Goal: Transaction & Acquisition: Book appointment/travel/reservation

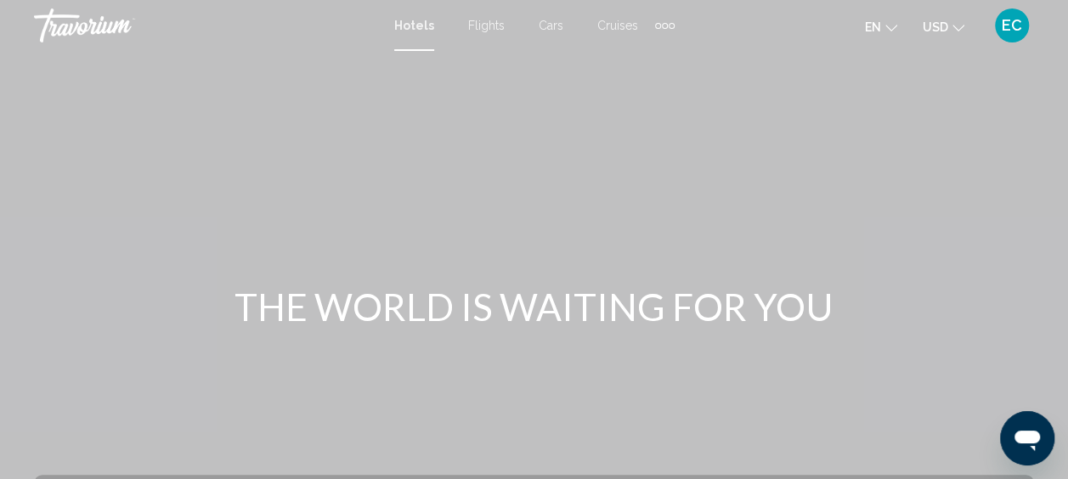
click at [957, 23] on icon "Change currency" at bounding box center [958, 28] width 12 height 12
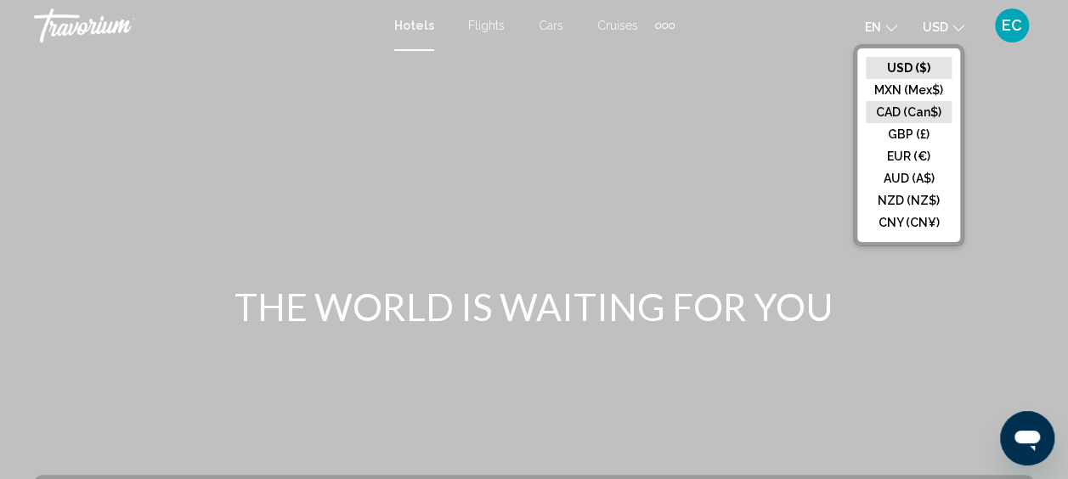
click at [914, 110] on button "CAD (Can$)" at bounding box center [909, 112] width 86 height 22
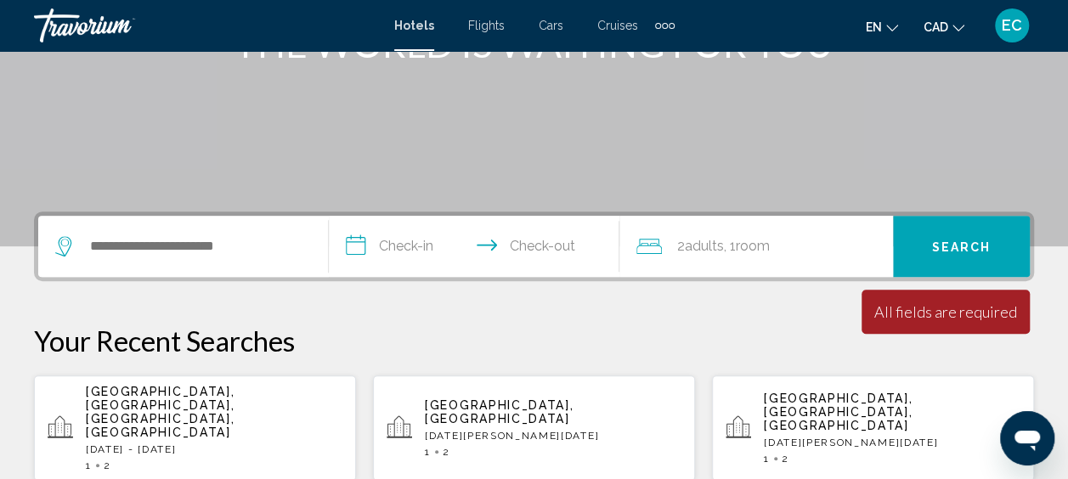
scroll to position [287, 0]
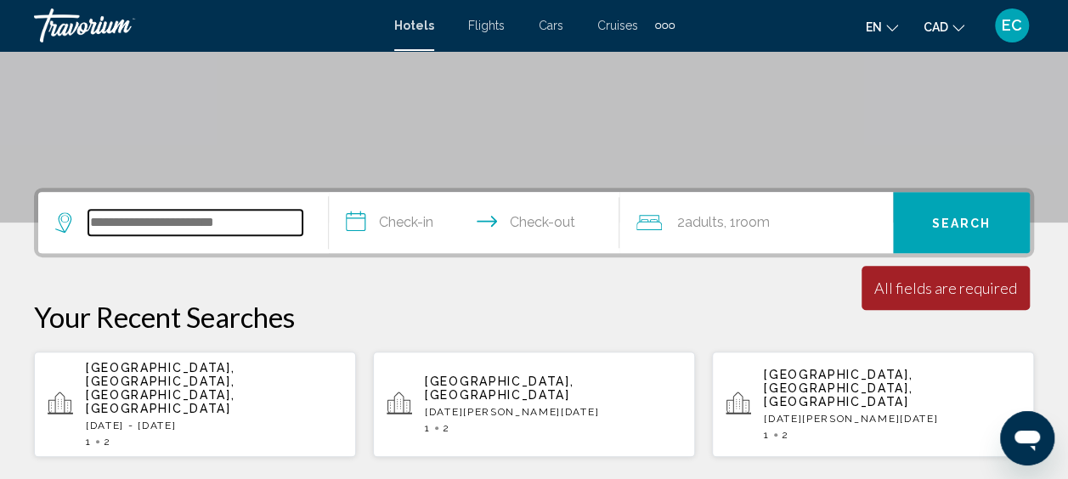
click at [138, 214] on input "Search widget" at bounding box center [195, 222] width 214 height 25
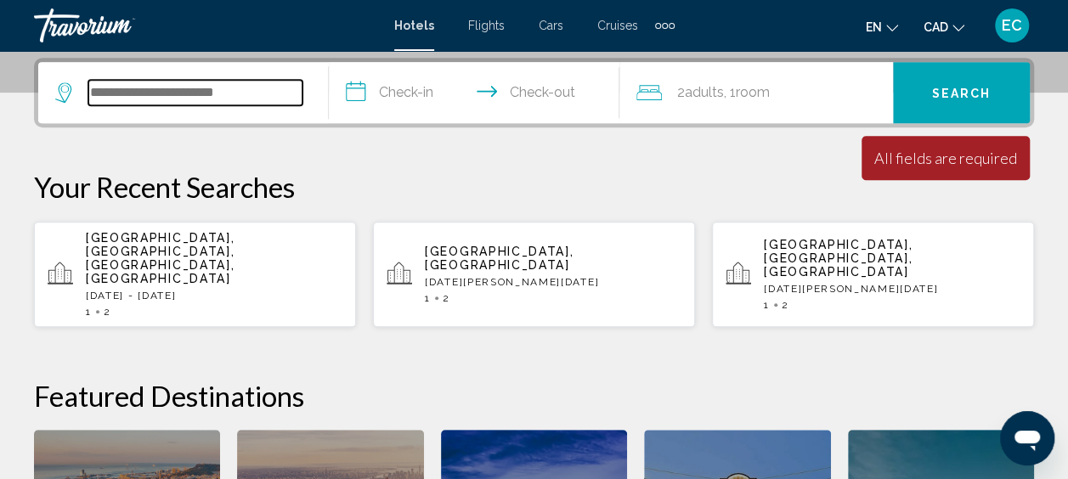
scroll to position [420, 0]
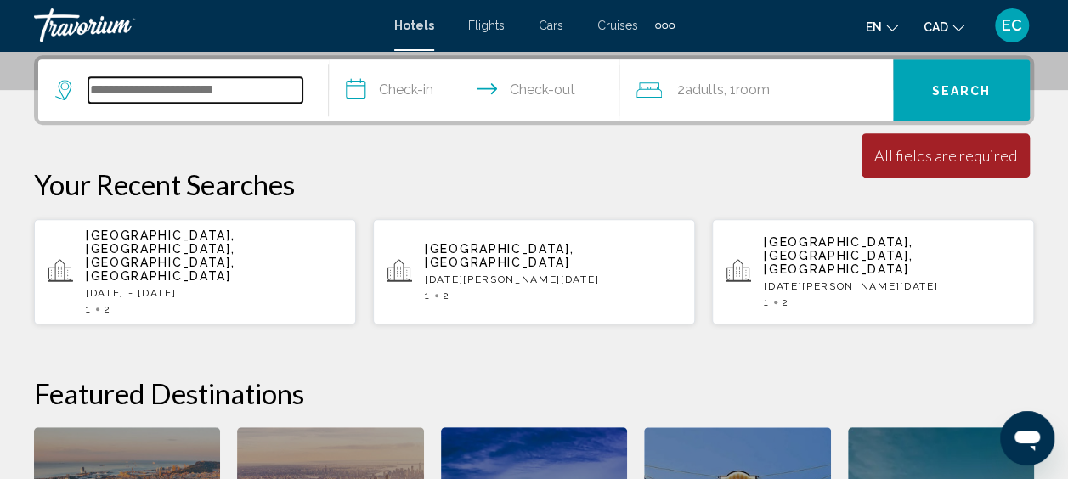
click at [182, 90] on input "Search widget" at bounding box center [195, 89] width 214 height 25
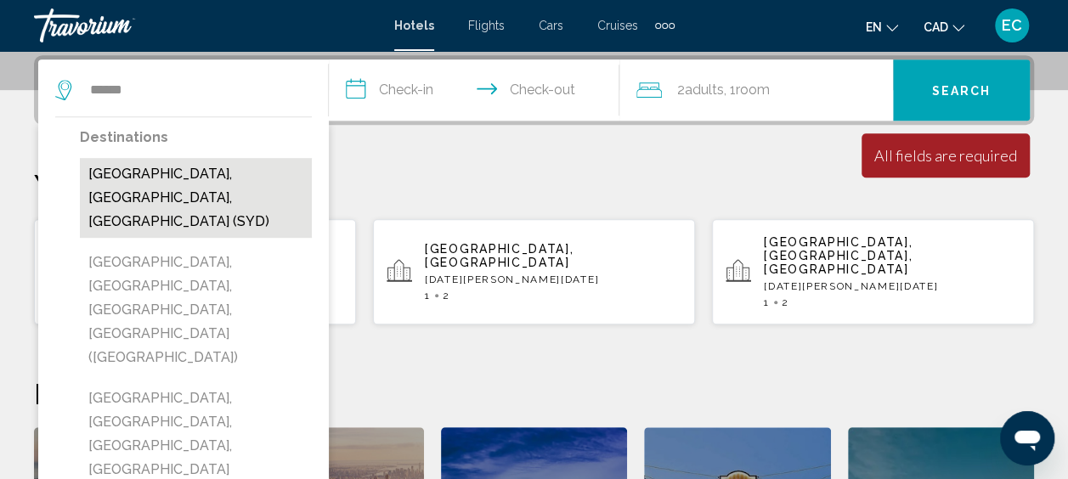
click at [191, 183] on button "[GEOGRAPHIC_DATA], [GEOGRAPHIC_DATA], [GEOGRAPHIC_DATA] (SYD)" at bounding box center [196, 198] width 232 height 80
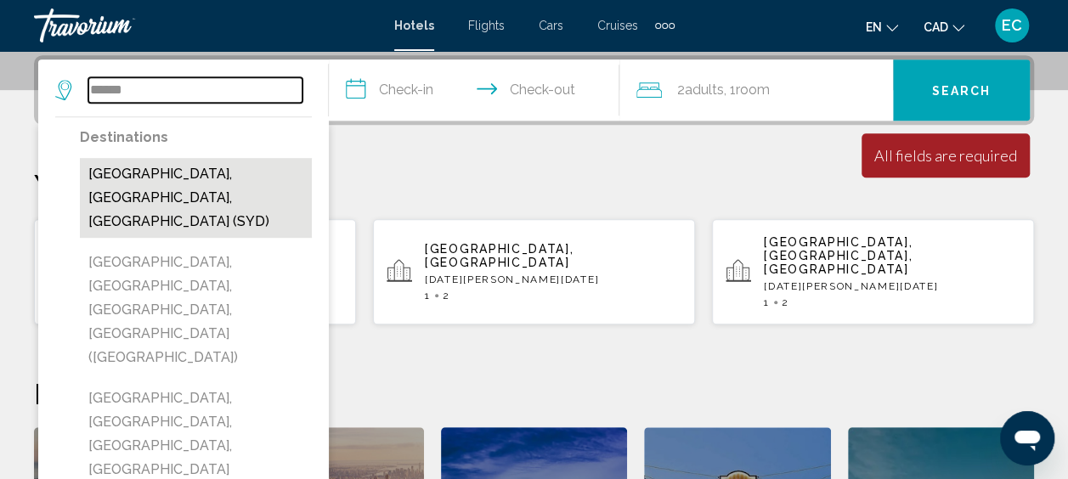
type input "**********"
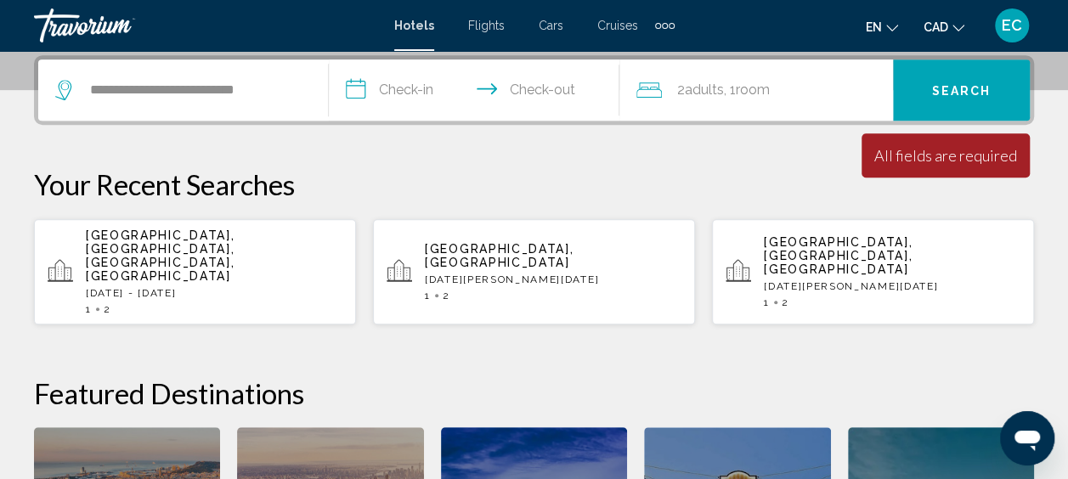
click at [398, 93] on input "**********" at bounding box center [477, 92] width 297 height 66
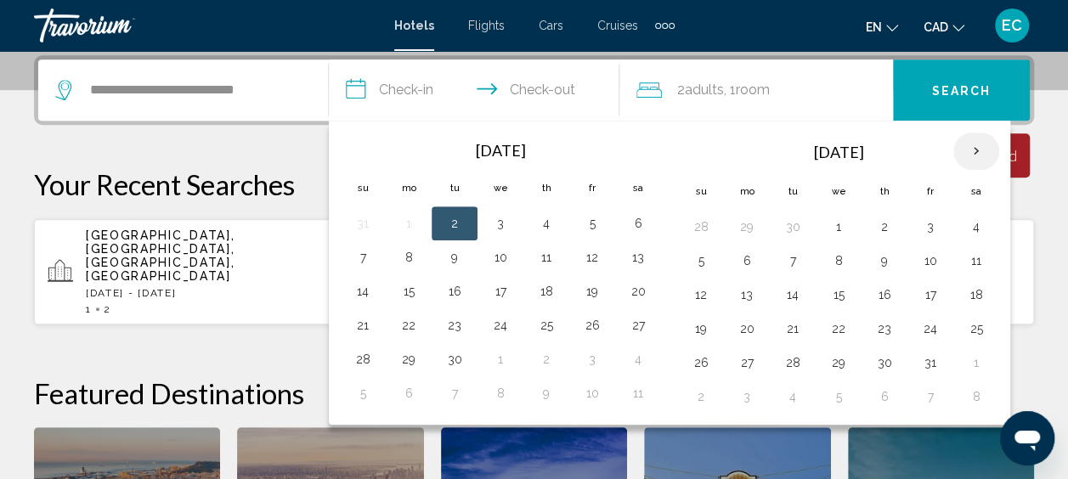
click at [972, 151] on th "Next month" at bounding box center [976, 151] width 46 height 37
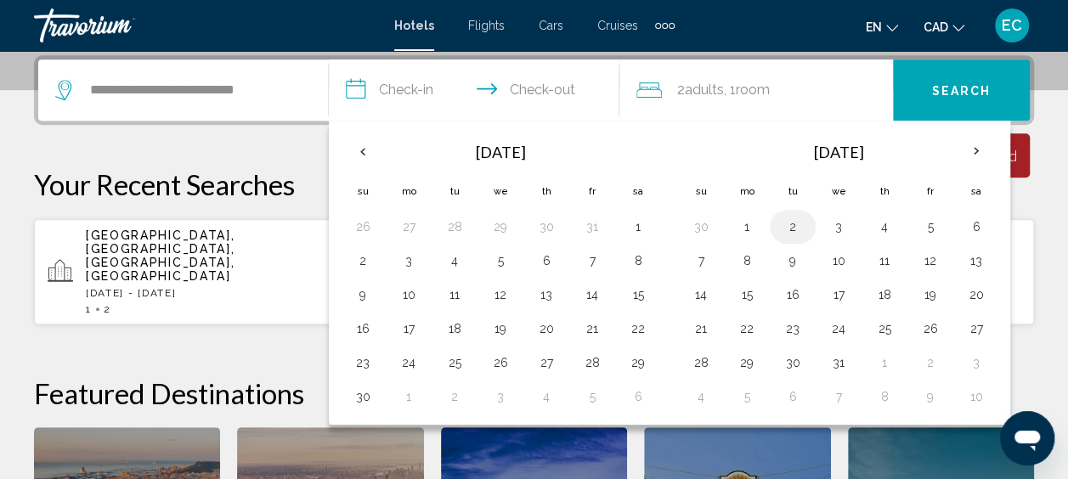
click at [792, 223] on button "2" at bounding box center [792, 227] width 27 height 24
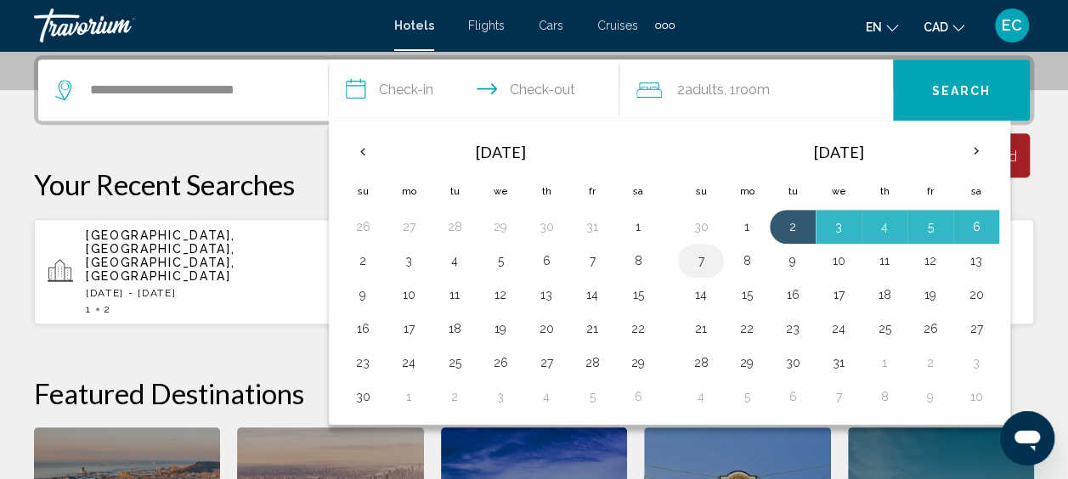
click at [700, 263] on button "7" at bounding box center [700, 261] width 27 height 24
type input "**********"
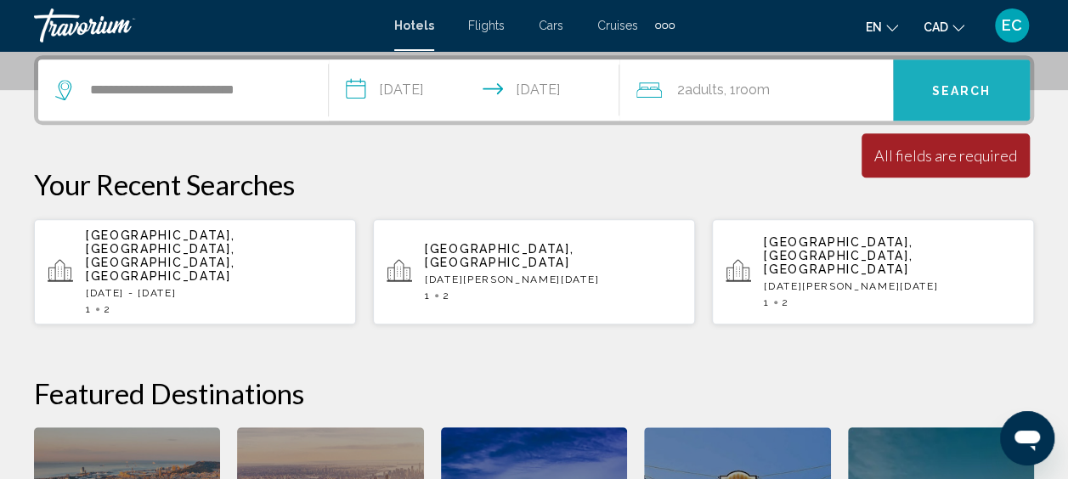
click at [940, 84] on span "Search" at bounding box center [961, 91] width 59 height 14
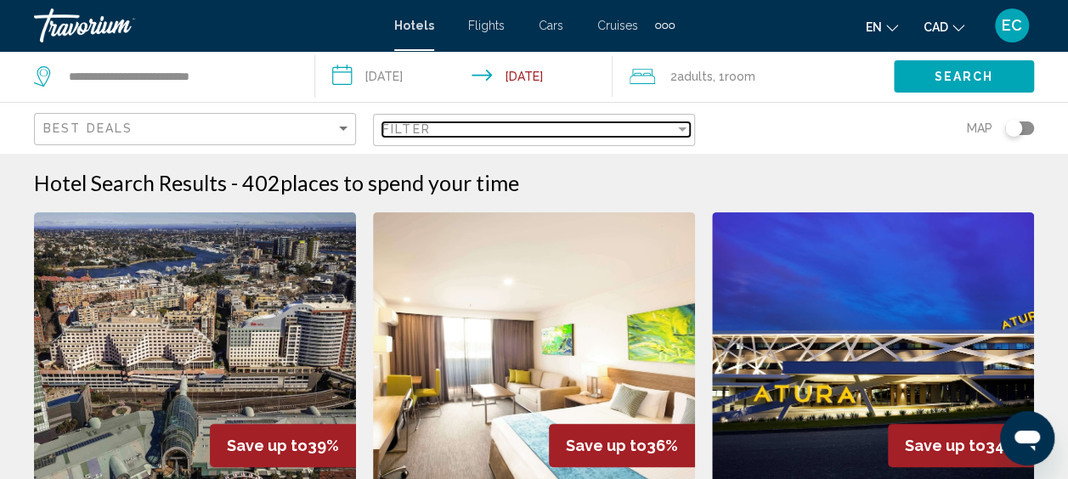
click at [685, 126] on div "Filter" at bounding box center [681, 129] width 15 height 14
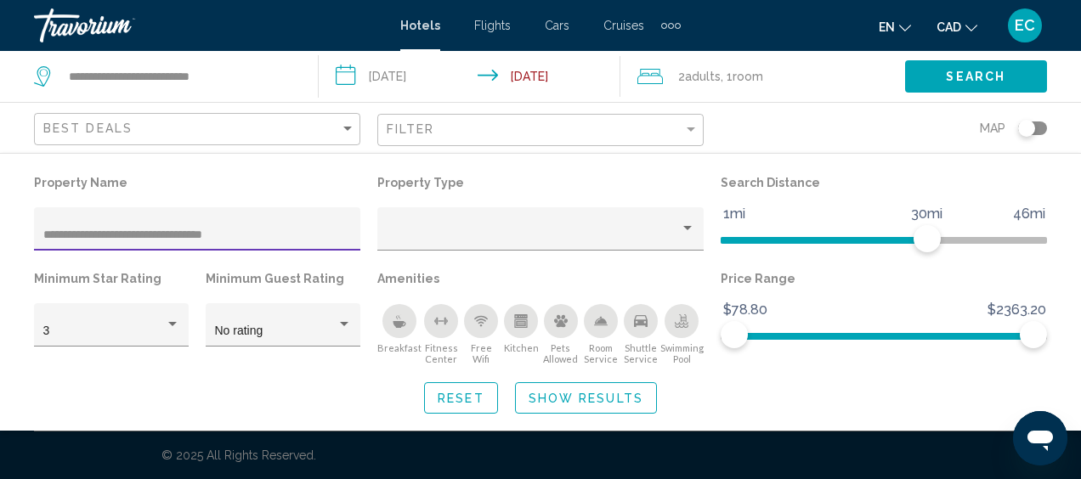
type input "**********"
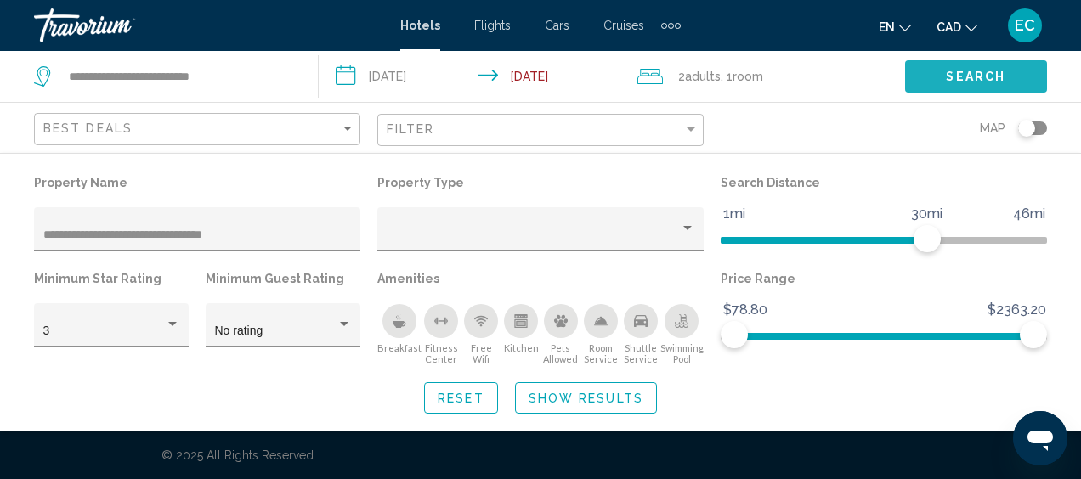
click at [928, 80] on button "Search" at bounding box center [976, 75] width 142 height 31
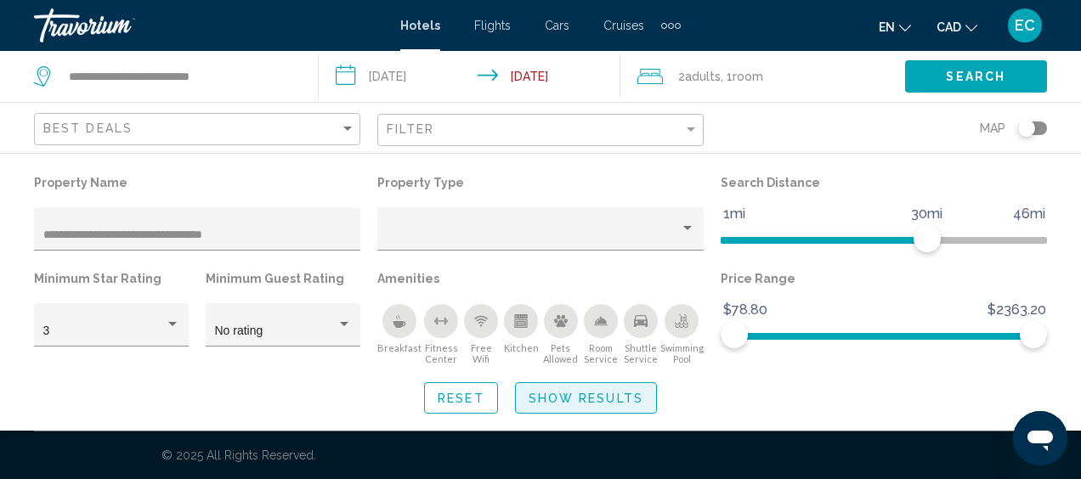
click at [575, 399] on span "Show Results" at bounding box center [585, 399] width 115 height 14
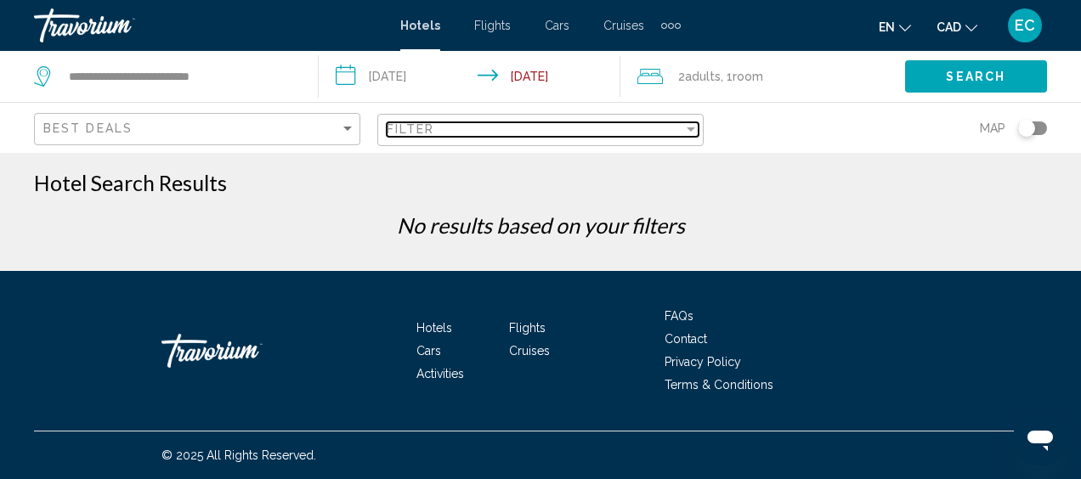
click at [687, 126] on div "Filter" at bounding box center [690, 129] width 15 height 14
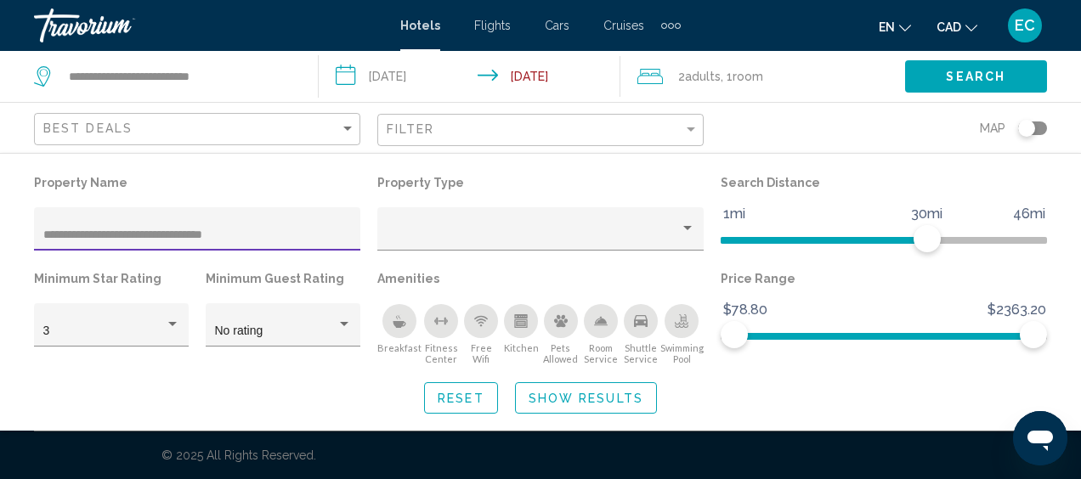
drag, startPoint x: 252, startPoint y: 240, endPoint x: -3, endPoint y: 229, distance: 255.9
click at [0, 229] on html "**********" at bounding box center [540, 239] width 1081 height 479
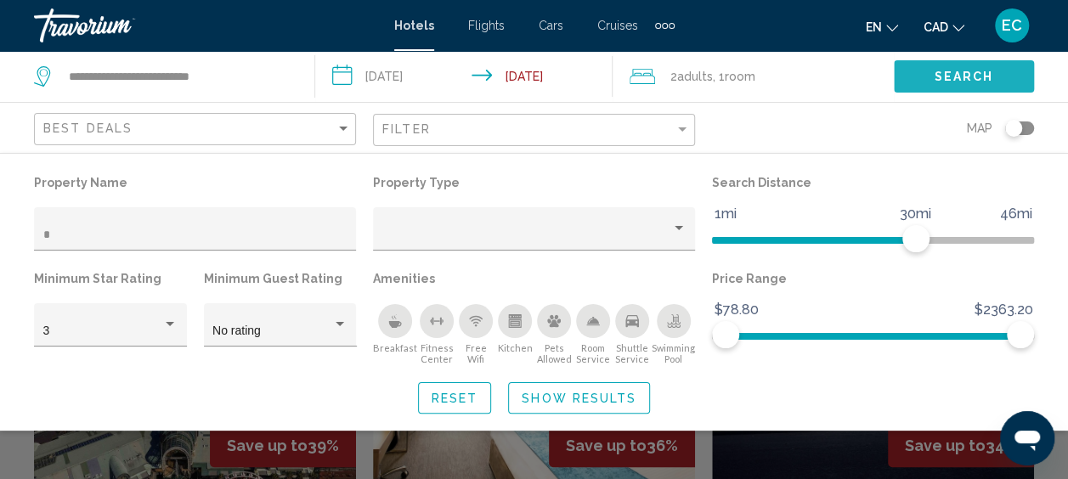
click at [971, 77] on span "Search" at bounding box center [963, 78] width 59 height 14
click at [476, 183] on p "Property Type" at bounding box center [534, 183] width 322 height 24
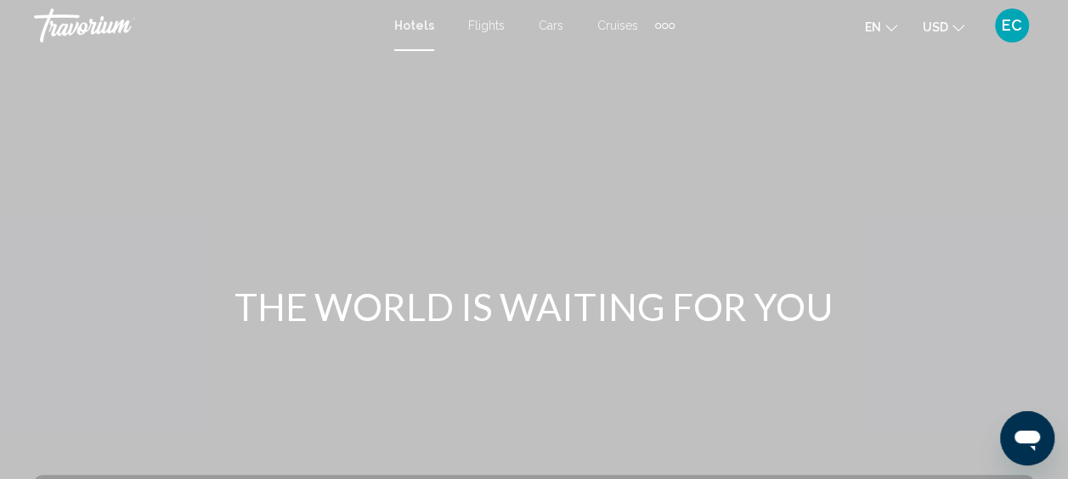
click at [962, 31] on icon "Change currency" at bounding box center [958, 28] width 12 height 12
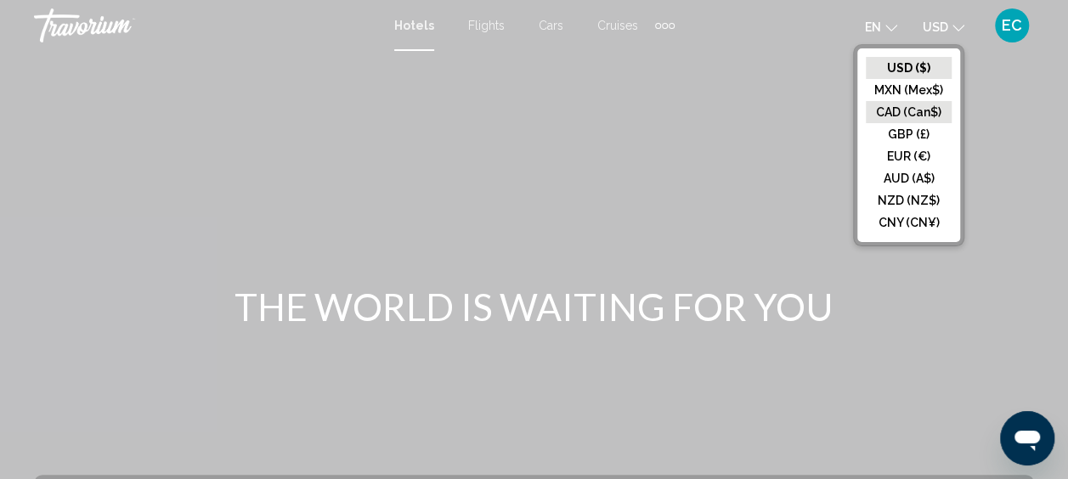
click at [915, 107] on button "CAD (Can$)" at bounding box center [909, 112] width 86 height 22
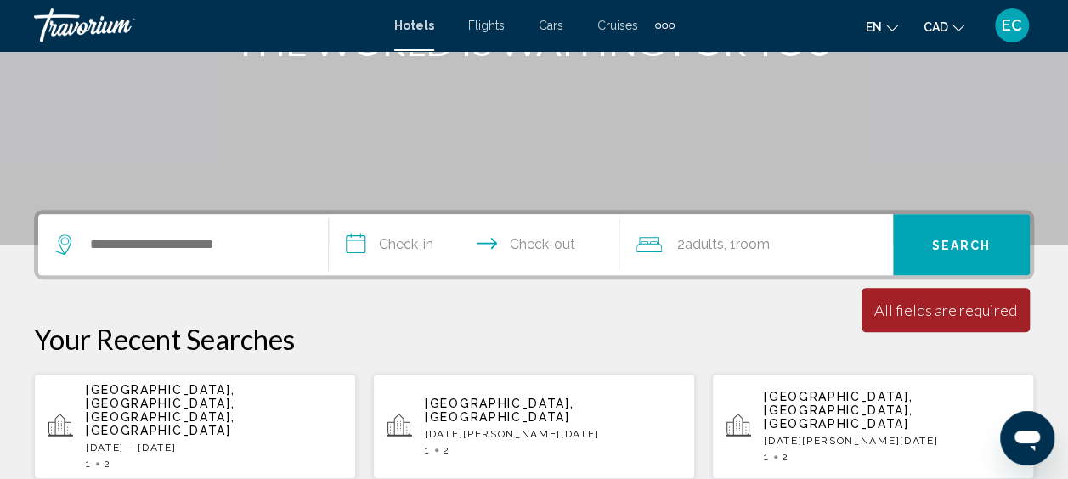
scroll to position [272, 0]
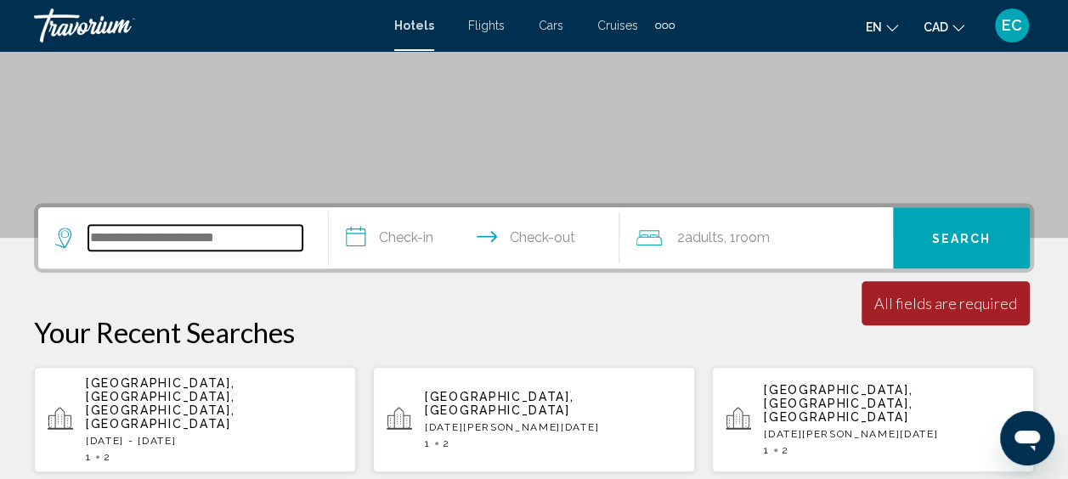
click at [205, 228] on input "Search widget" at bounding box center [195, 237] width 214 height 25
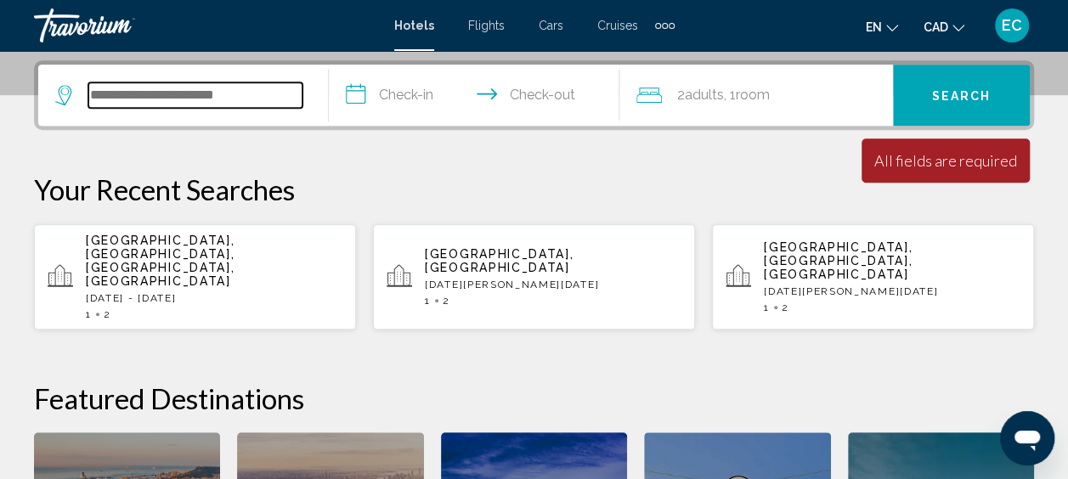
scroll to position [420, 0]
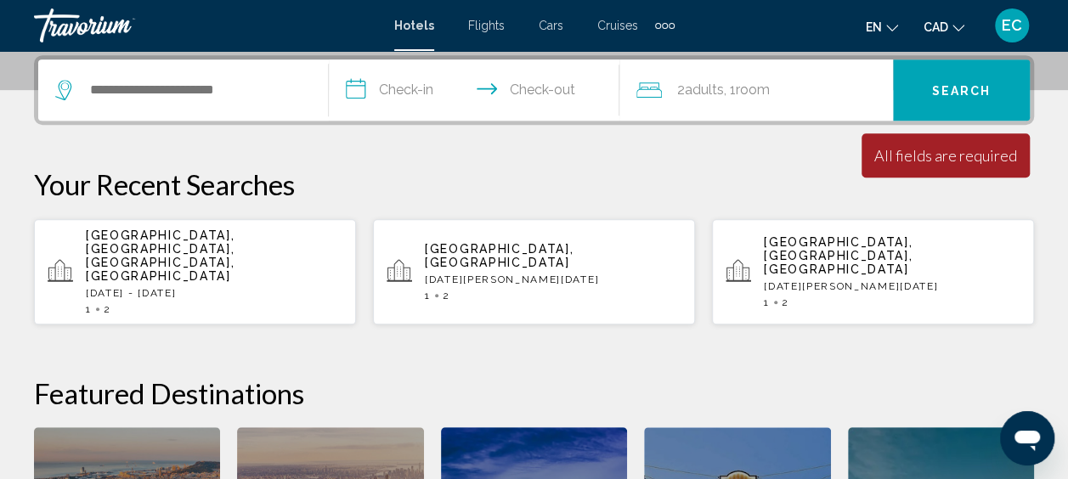
click at [239, 75] on div "Search widget" at bounding box center [183, 89] width 256 height 61
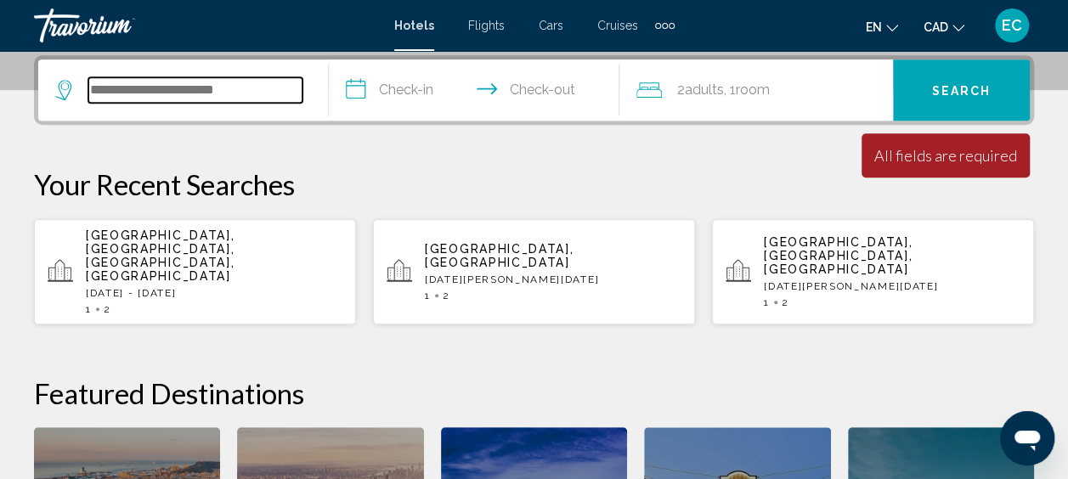
click at [236, 84] on input "Search widget" at bounding box center [195, 89] width 214 height 25
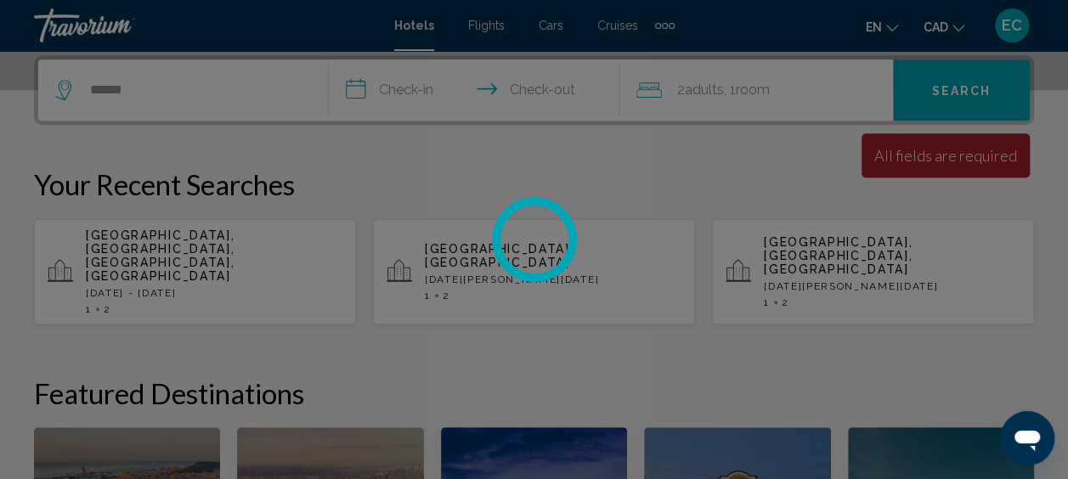
click at [372, 82] on div at bounding box center [534, 239] width 1068 height 479
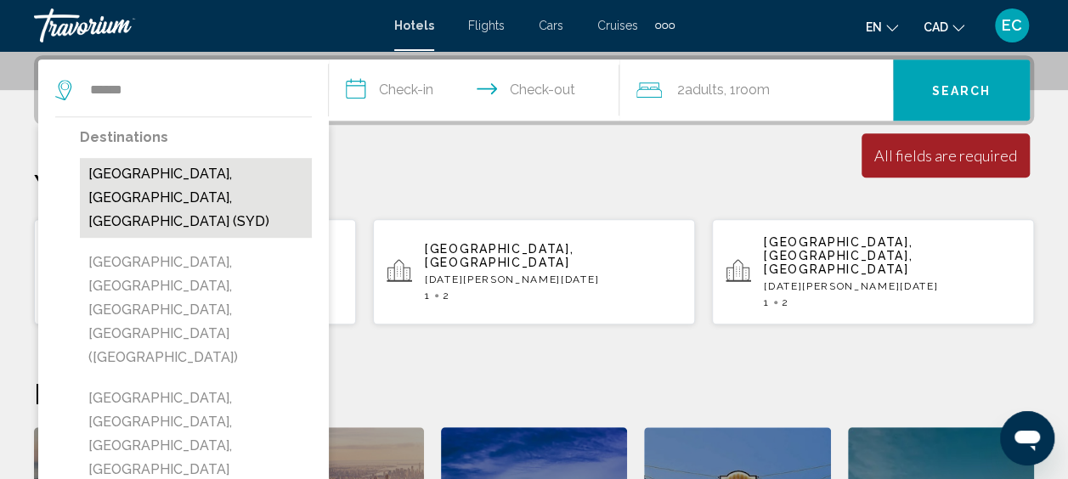
click at [214, 172] on button "[GEOGRAPHIC_DATA], [GEOGRAPHIC_DATA], [GEOGRAPHIC_DATA] (SYD)" at bounding box center [196, 198] width 232 height 80
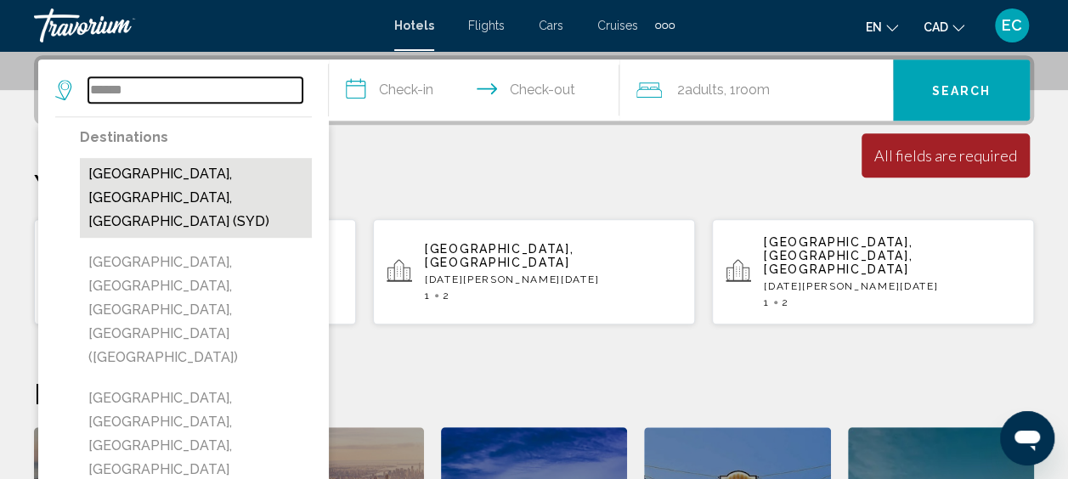
type input "**********"
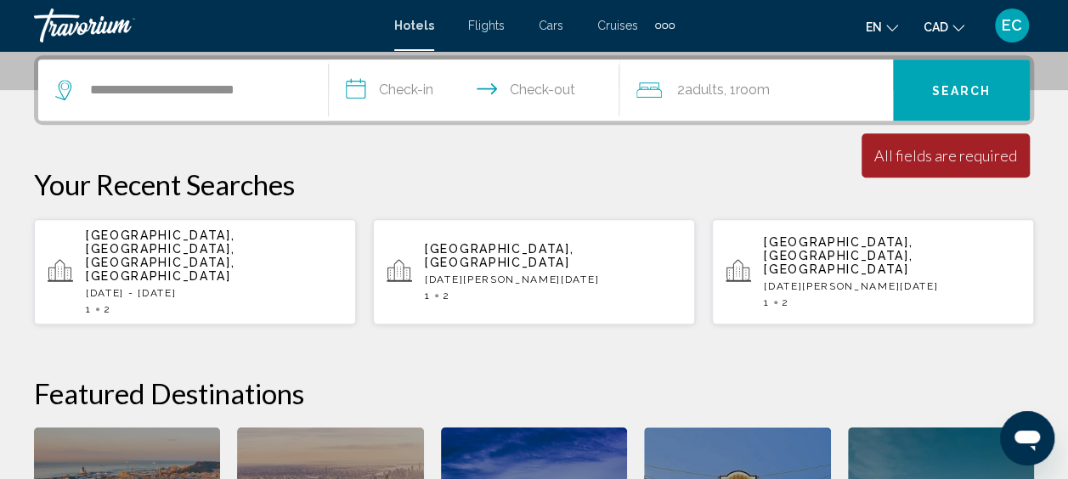
click at [396, 90] on input "**********" at bounding box center [477, 92] width 297 height 66
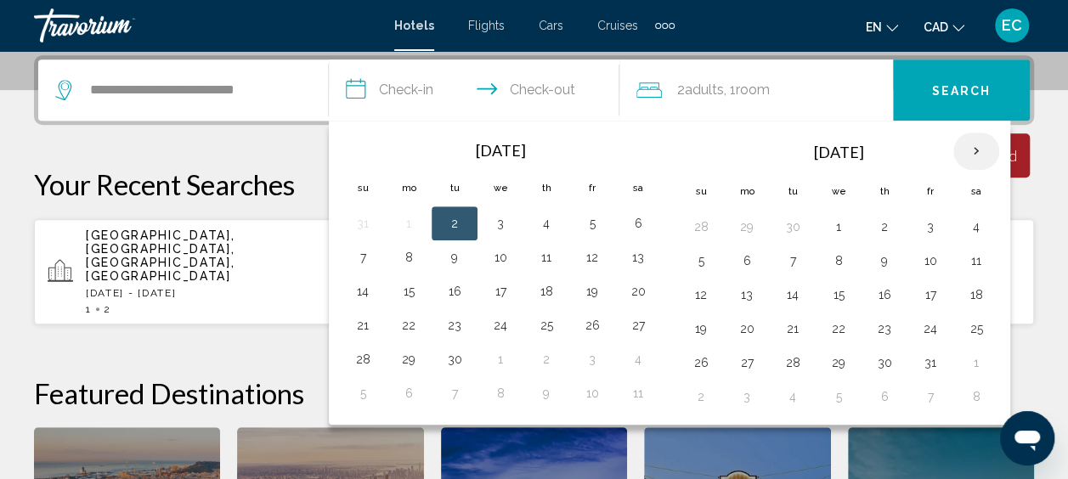
click at [965, 148] on th "Next month" at bounding box center [976, 151] width 46 height 37
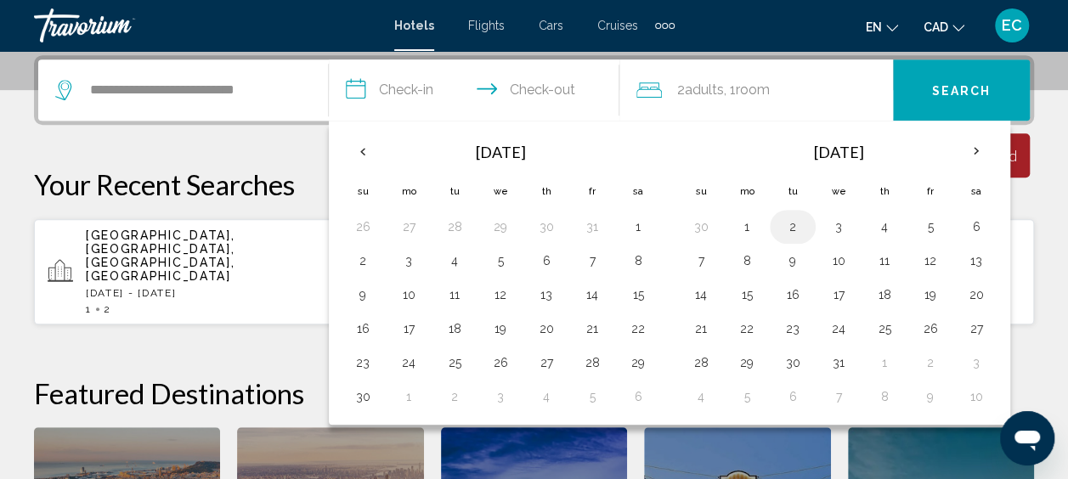
click at [792, 231] on button "2" at bounding box center [792, 227] width 27 height 24
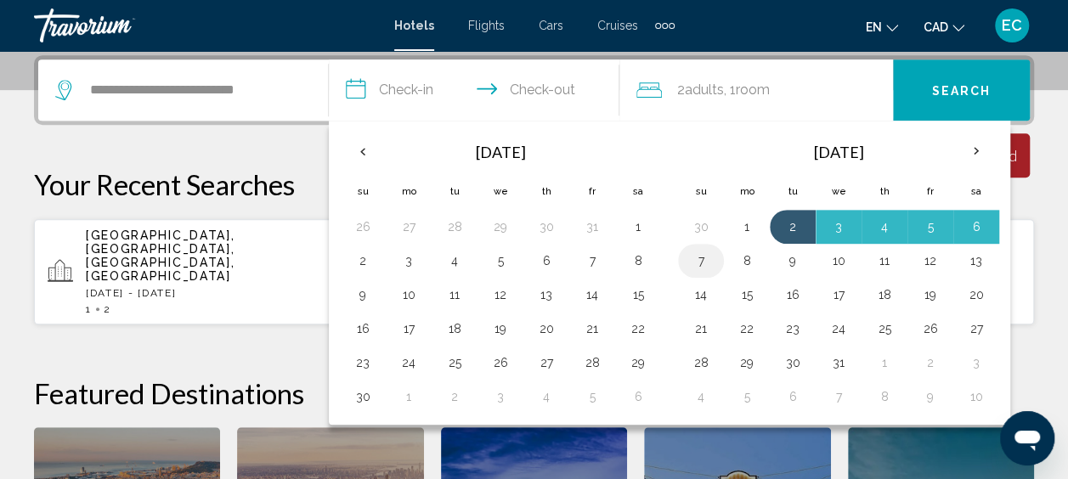
click at [702, 262] on button "7" at bounding box center [700, 261] width 27 height 24
type input "**********"
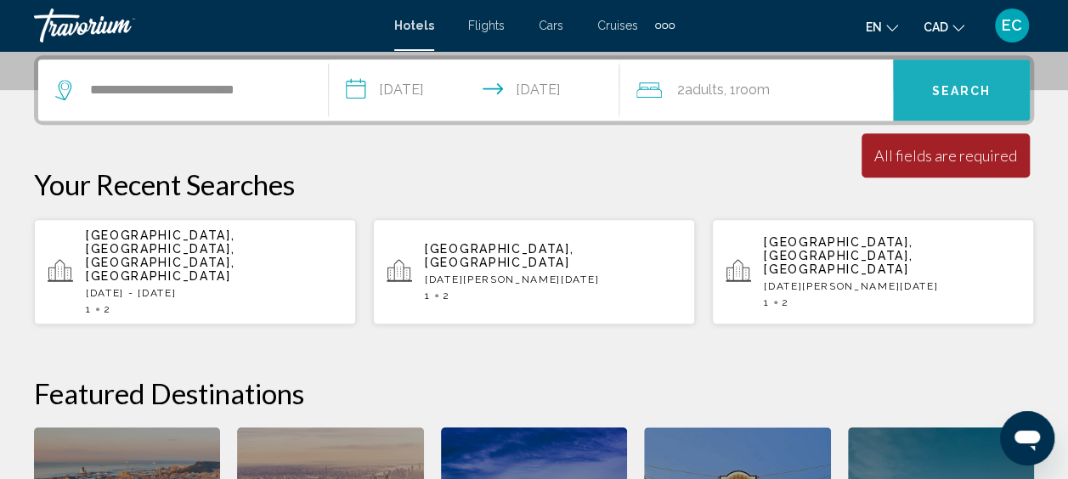
click at [947, 97] on span "Search" at bounding box center [961, 91] width 59 height 14
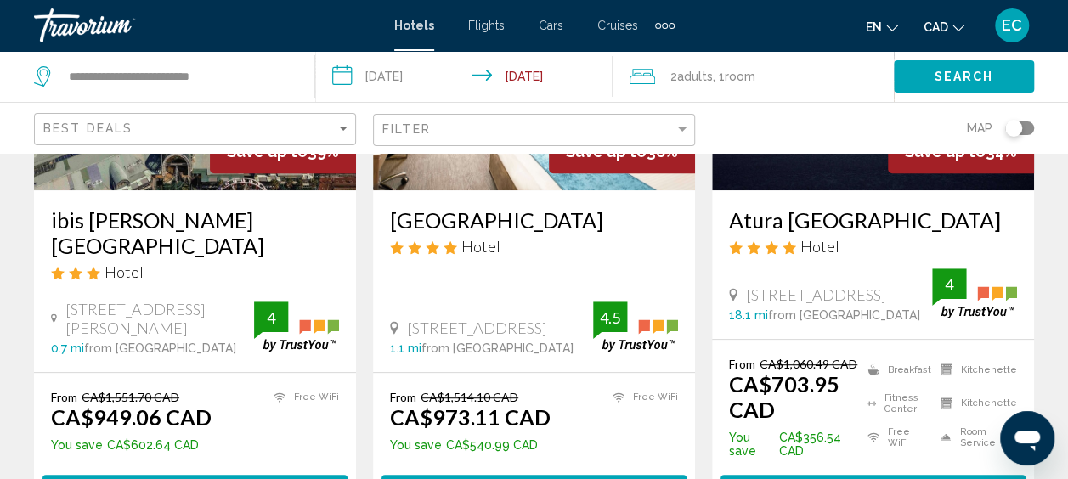
scroll to position [306, 0]
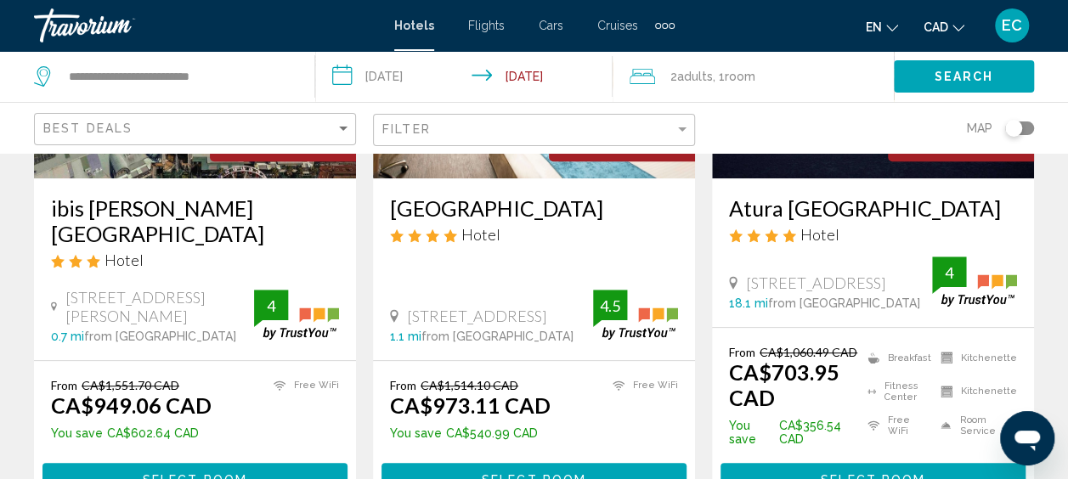
drag, startPoint x: 382, startPoint y: 211, endPoint x: 652, endPoint y: 204, distance: 269.4
click at [652, 204] on div "[GEOGRAPHIC_DATA] Hotel [STREET_ADDRESS] 1.1 mi from [GEOGRAPHIC_DATA] from hot…" at bounding box center [534, 269] width 322 height 182
copy h3 "[GEOGRAPHIC_DATA]"
click at [481, 260] on div "[GEOGRAPHIC_DATA] Hotel [STREET_ADDRESS] 1.1 mi from [GEOGRAPHIC_DATA] from hot…" at bounding box center [534, 269] width 322 height 182
drag, startPoint x: 377, startPoint y: 207, endPoint x: 649, endPoint y: 206, distance: 271.8
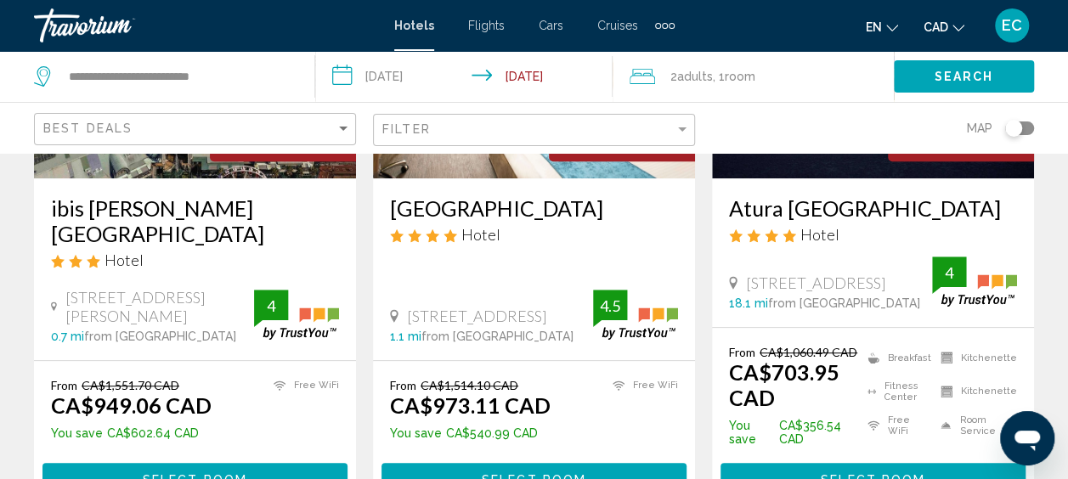
click at [649, 206] on div "[GEOGRAPHIC_DATA] Hotel [STREET_ADDRESS] 1.1 mi from [GEOGRAPHIC_DATA] from hot…" at bounding box center [534, 269] width 322 height 182
copy h3 "[GEOGRAPHIC_DATA]"
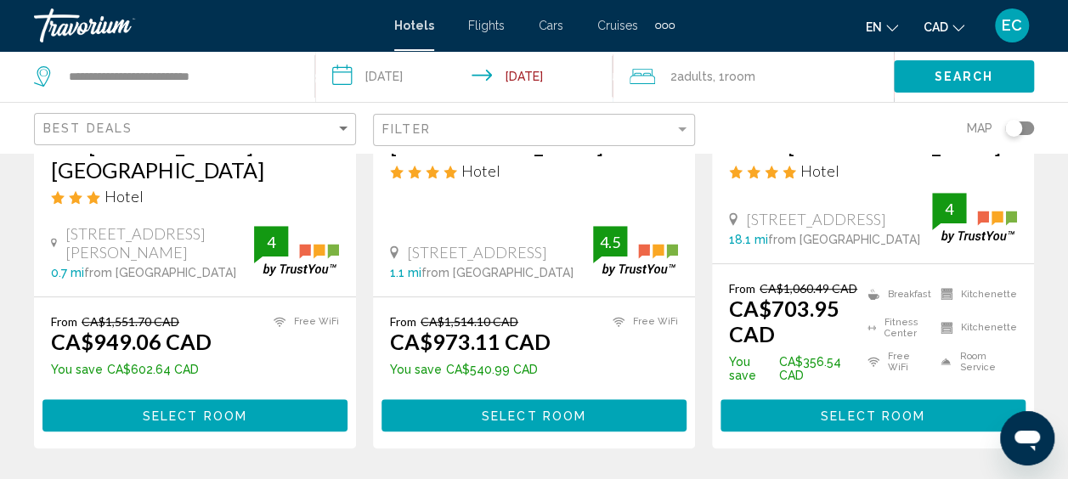
scroll to position [417, 0]
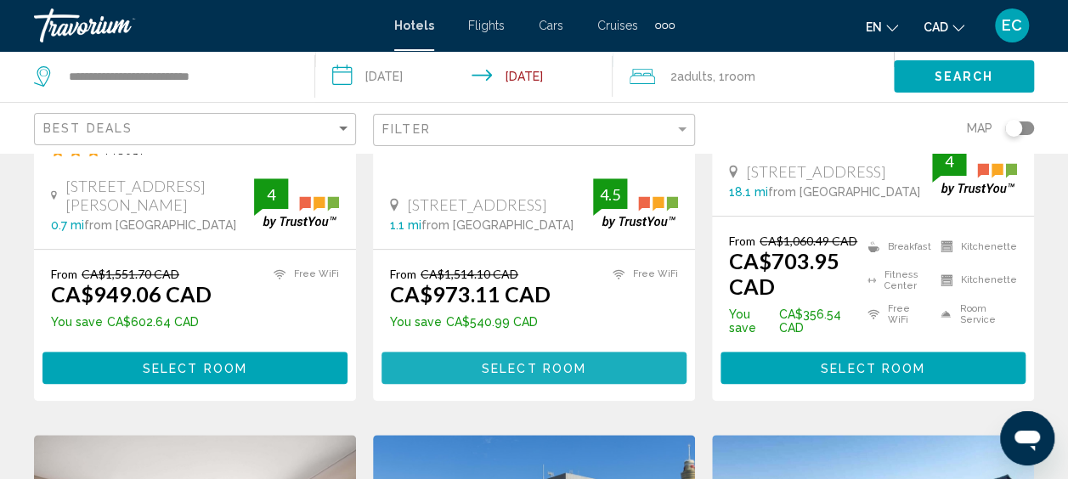
click at [482, 375] on span "Select Room" at bounding box center [534, 369] width 104 height 14
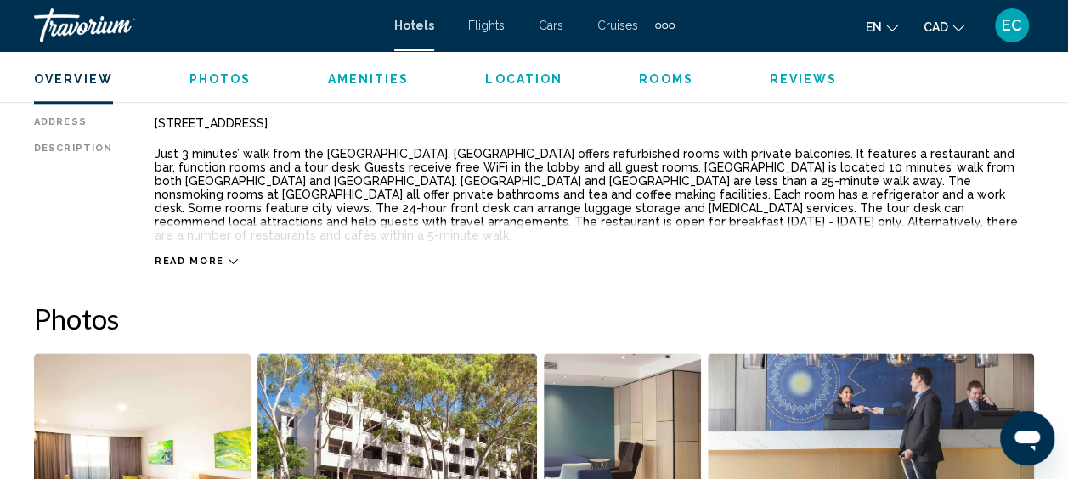
scroll to position [914, 0]
